Goal: Task Accomplishment & Management: Manage account settings

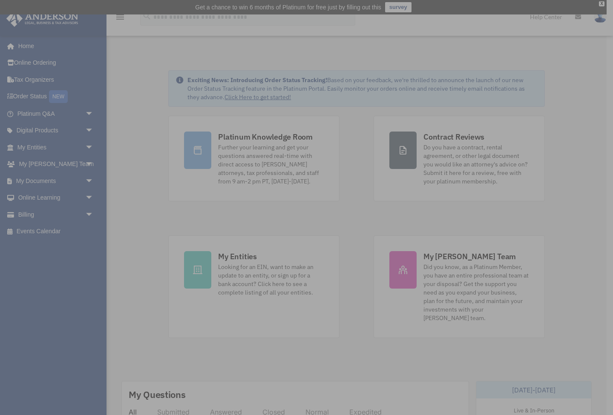
click at [28, 214] on div "x" at bounding box center [306, 207] width 613 height 415
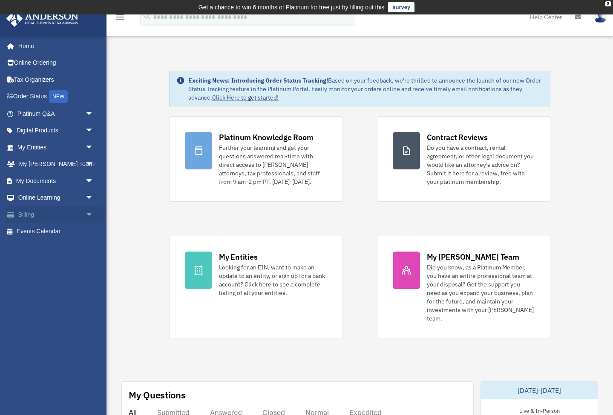
click at [88, 213] on span "arrow_drop_down" at bounding box center [93, 214] width 17 height 17
click at [53, 230] on link "$ Open Invoices" at bounding box center [59, 231] width 95 height 17
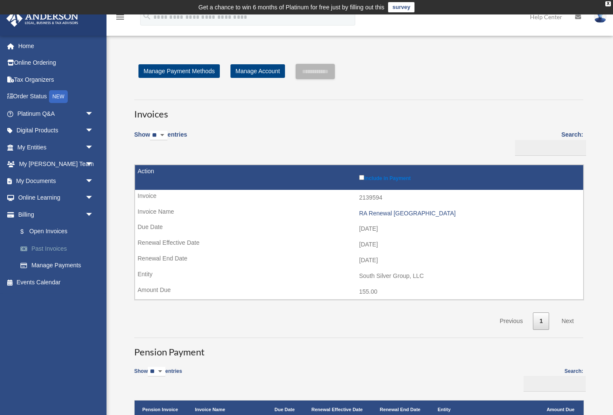
click at [59, 246] on link "Past Invoices" at bounding box center [59, 248] width 95 height 17
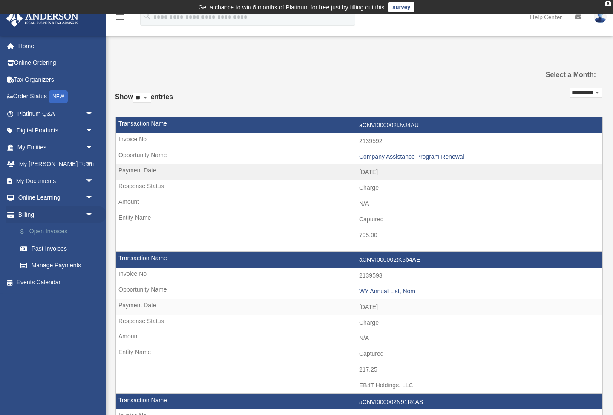
click at [45, 229] on link "$ Open Invoices" at bounding box center [59, 231] width 95 height 17
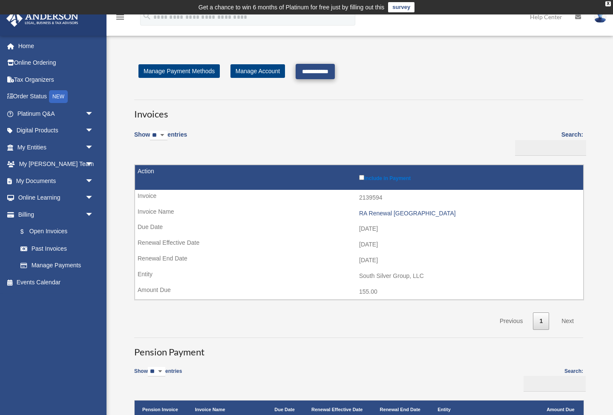
click at [324, 69] on input "**********" at bounding box center [315, 71] width 39 height 15
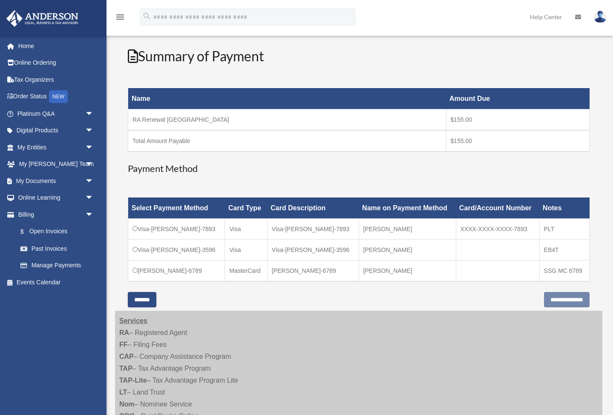
scroll to position [106, 0]
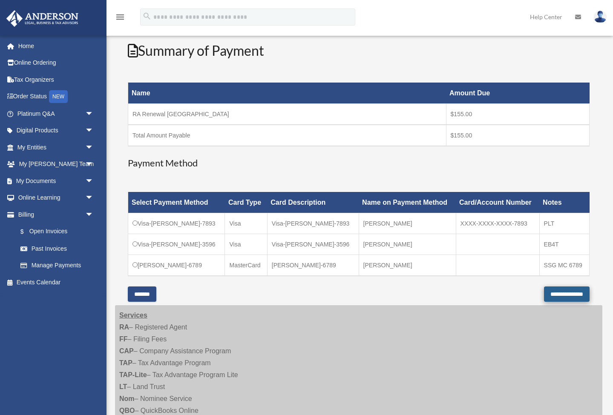
click at [558, 295] on input "**********" at bounding box center [567, 294] width 46 height 15
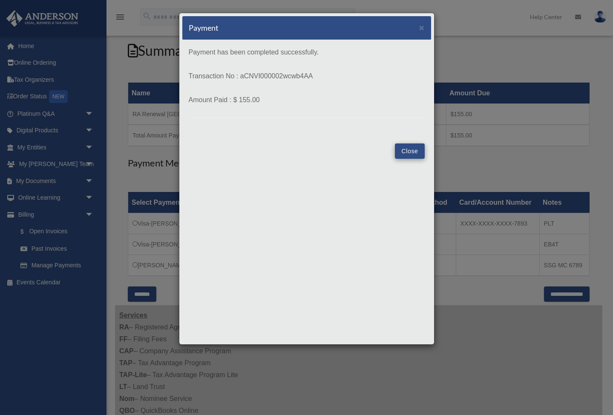
click at [411, 150] on button "Close" at bounding box center [409, 151] width 29 height 15
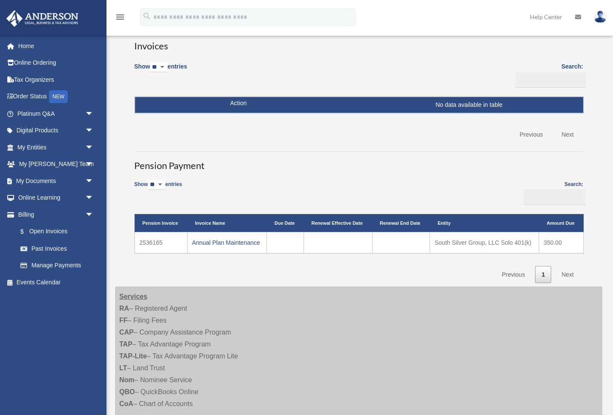
scroll to position [69, 0]
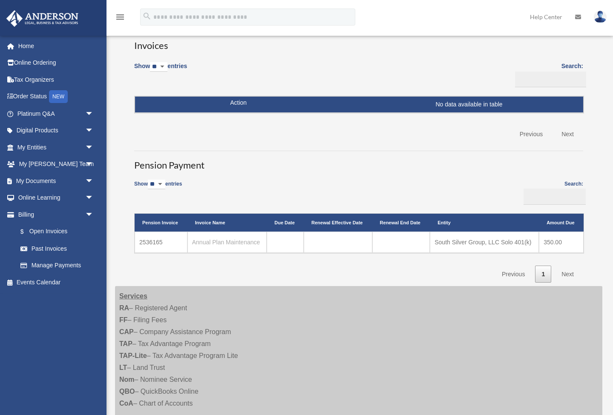
click at [248, 242] on link "Annual Plan Maintenance" at bounding box center [226, 242] width 68 height 7
click at [55, 247] on link "Past Invoices" at bounding box center [59, 248] width 95 height 17
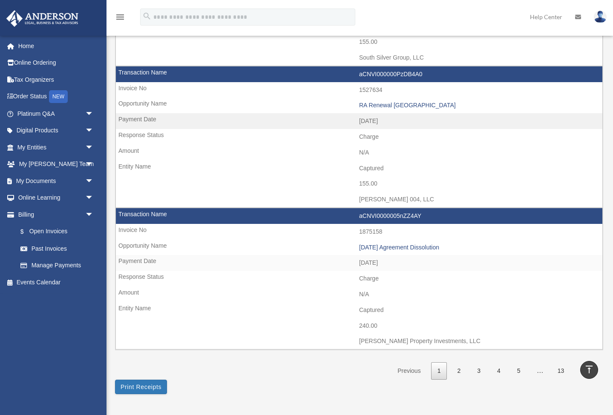
scroll to position [1173, 0]
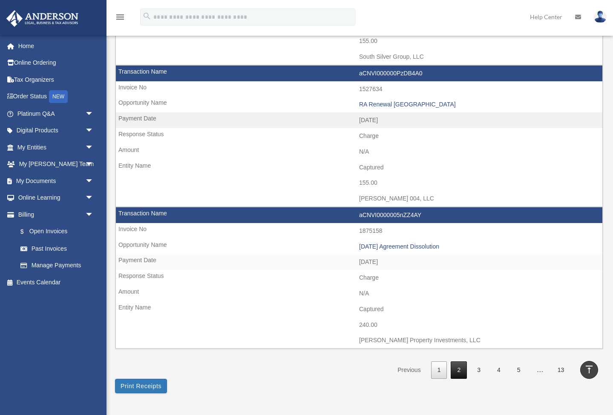
click at [458, 362] on link "2" at bounding box center [459, 370] width 16 height 17
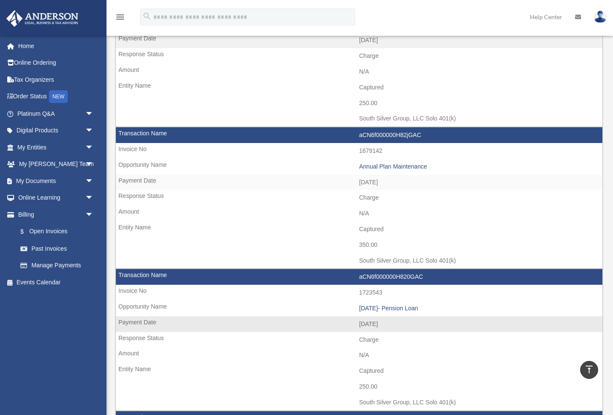
scroll to position [0, 0]
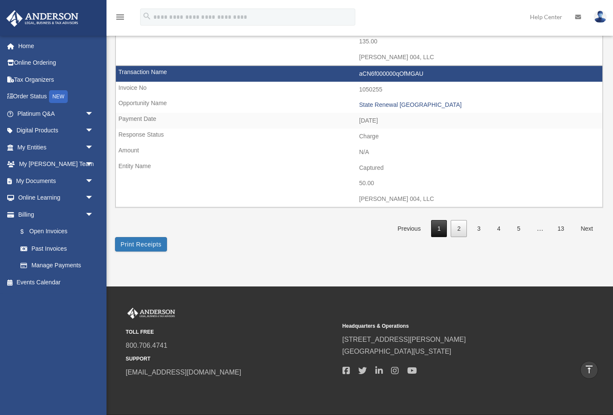
click at [439, 220] on link "1" at bounding box center [439, 228] width 16 height 17
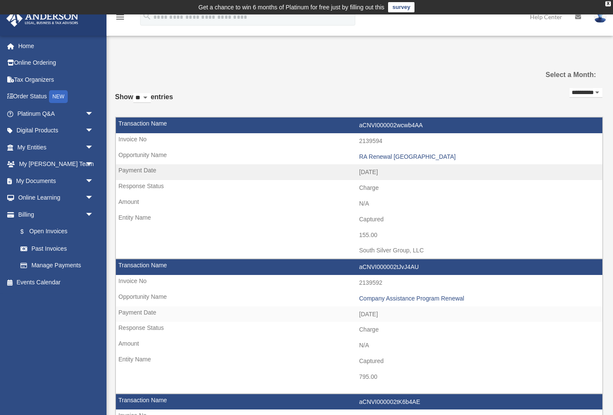
click at [600, 20] on img at bounding box center [600, 17] width 13 height 12
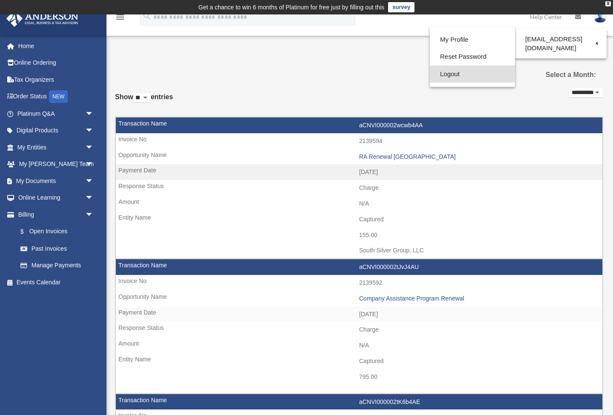
click at [431, 75] on link "Logout" at bounding box center [472, 74] width 85 height 17
